Goal: Task Accomplishment & Management: Manage account settings

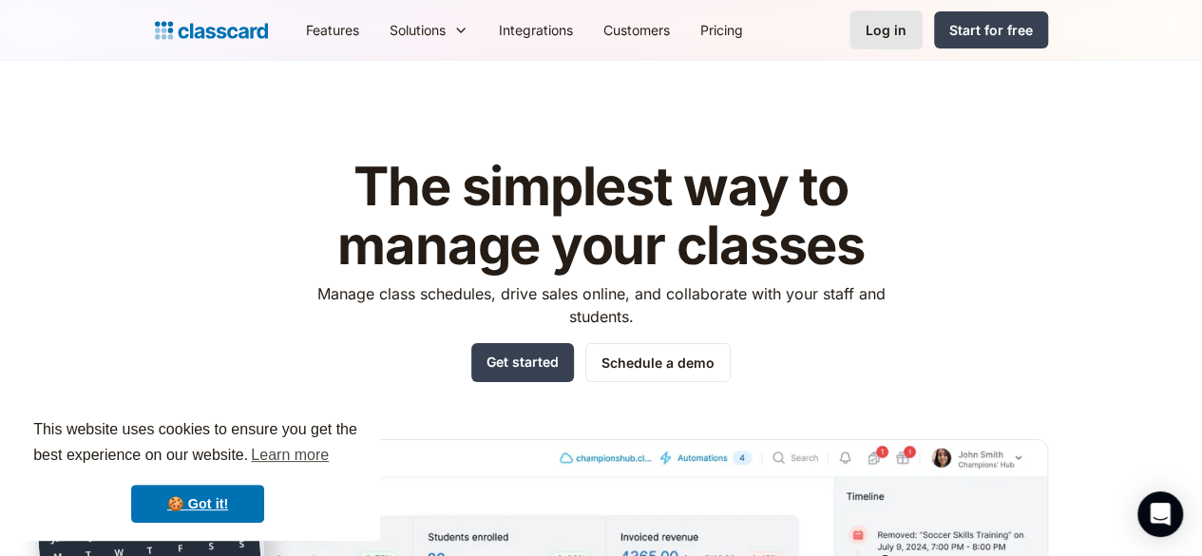
click at [923, 30] on link "Log in" at bounding box center [886, 29] width 73 height 39
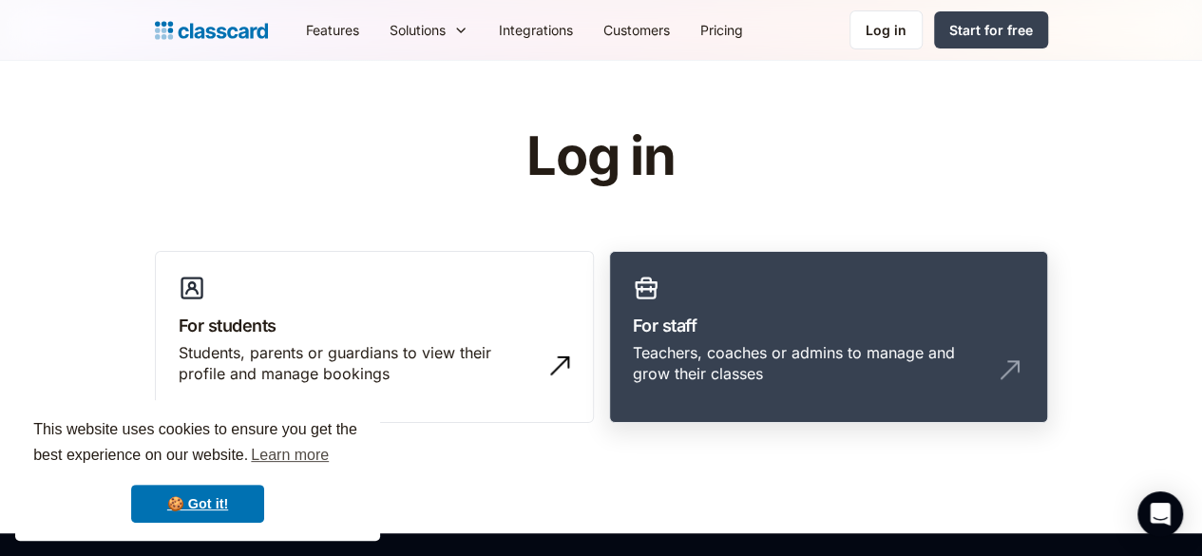
click at [763, 316] on h3 "For staff" at bounding box center [829, 326] width 392 height 26
